Goal: Complete application form

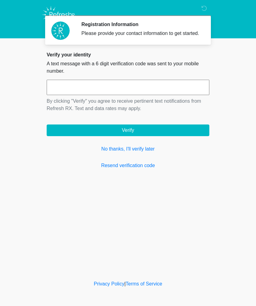
click at [94, 168] on link "Resend verification code" at bounding box center [128, 165] width 162 height 7
click at [58, 95] on input "text" at bounding box center [128, 87] width 162 height 15
type input "******"
click at [115, 136] on button "Verify" at bounding box center [128, 130] width 162 height 12
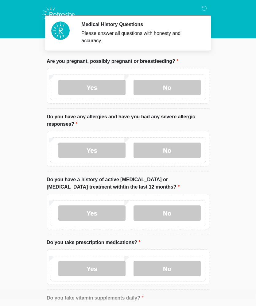
click at [150, 88] on label "No" at bounding box center [166, 87] width 67 height 15
click at [96, 151] on label "Yes" at bounding box center [91, 150] width 67 height 15
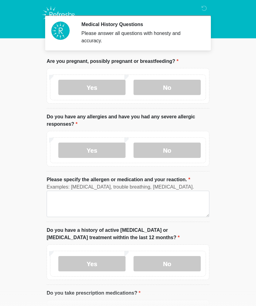
click at [151, 149] on label "No" at bounding box center [166, 150] width 67 height 15
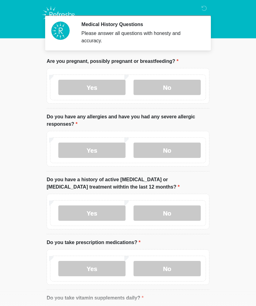
click at [150, 219] on label "No" at bounding box center [166, 212] width 67 height 15
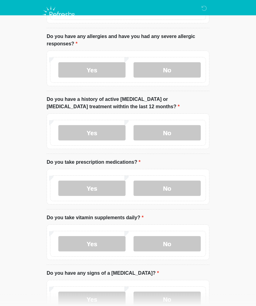
scroll to position [98, 0]
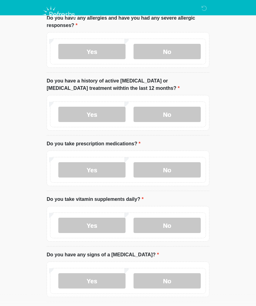
click at [98, 171] on label "Yes" at bounding box center [91, 169] width 67 height 15
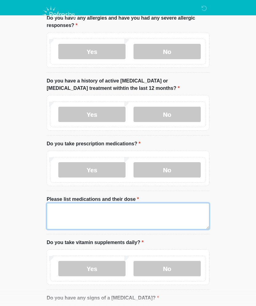
click at [64, 212] on textarea "Please list medications and their dose" at bounding box center [128, 216] width 162 height 26
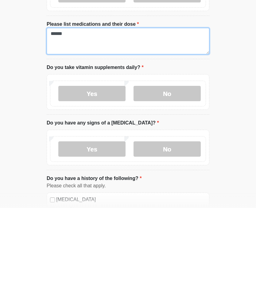
scroll to position [178, 0]
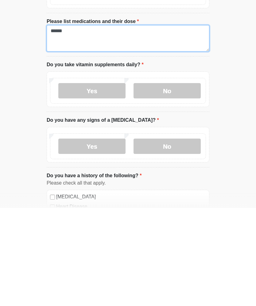
type textarea "******"
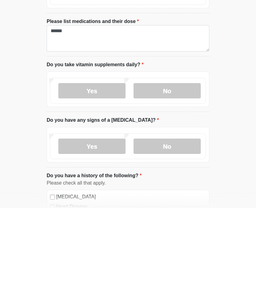
click at [64, 181] on label "Yes" at bounding box center [91, 188] width 67 height 15
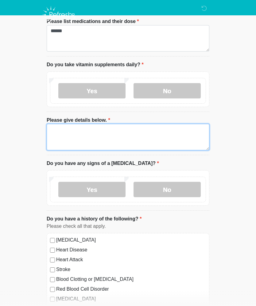
click at [53, 132] on textarea "Please give details below." at bounding box center [128, 137] width 162 height 26
type textarea "***"
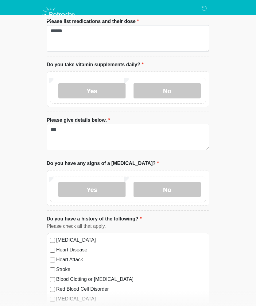
click at [167, 187] on label "No" at bounding box center [166, 189] width 67 height 15
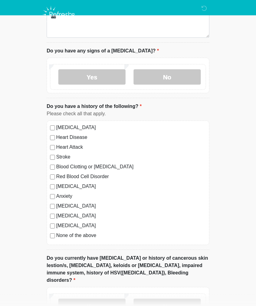
scroll to position [389, 0]
click at [51, 237] on div "None of the above" at bounding box center [128, 234] width 156 height 7
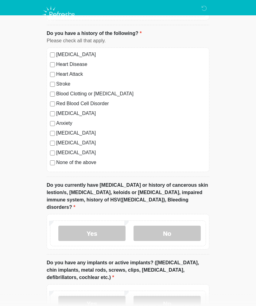
scroll to position [467, 0]
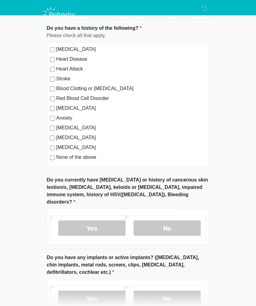
click at [162, 221] on label "No" at bounding box center [166, 227] width 67 height 15
click at [150, 291] on label "No" at bounding box center [166, 298] width 67 height 15
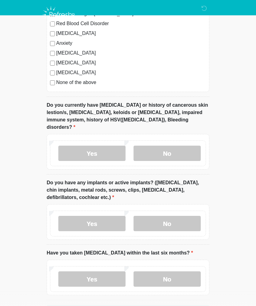
scroll to position [555, 0]
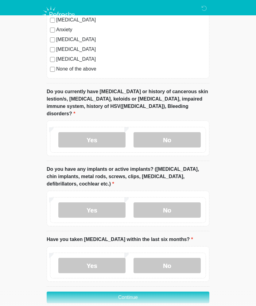
click at [156, 264] on label "No" at bounding box center [166, 265] width 67 height 15
click at [151, 291] on button "Continue" at bounding box center [128, 297] width 162 height 12
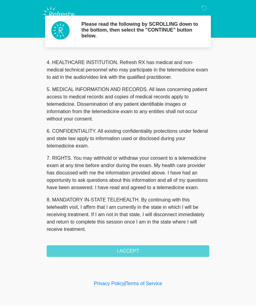
scroll to position [172, 0]
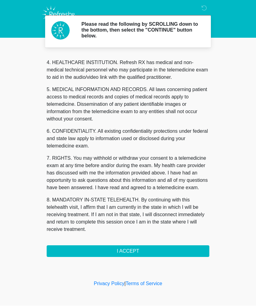
click at [120, 254] on button "I ACCEPT" at bounding box center [128, 252] width 162 height 12
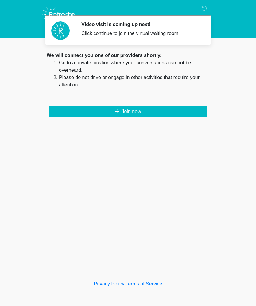
click at [185, 114] on button "Join now" at bounding box center [128, 112] width 158 height 12
